Goal: Check status: Check status

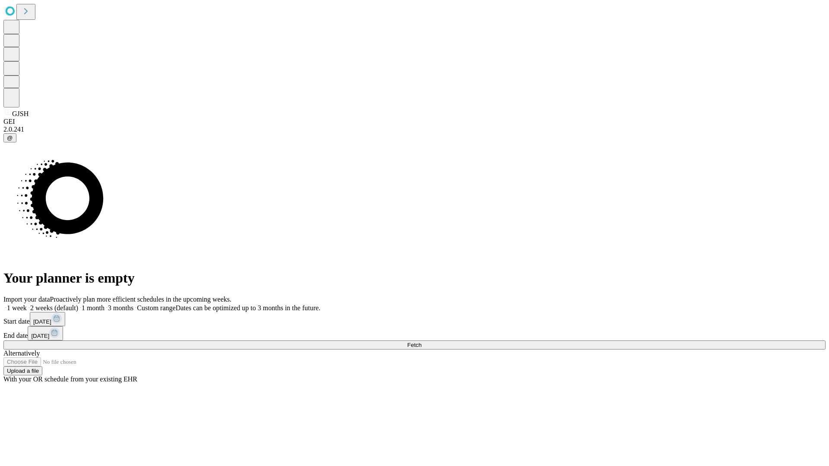
click at [421, 342] on span "Fetch" at bounding box center [414, 345] width 14 height 6
